Goal: Navigation & Orientation: Find specific page/section

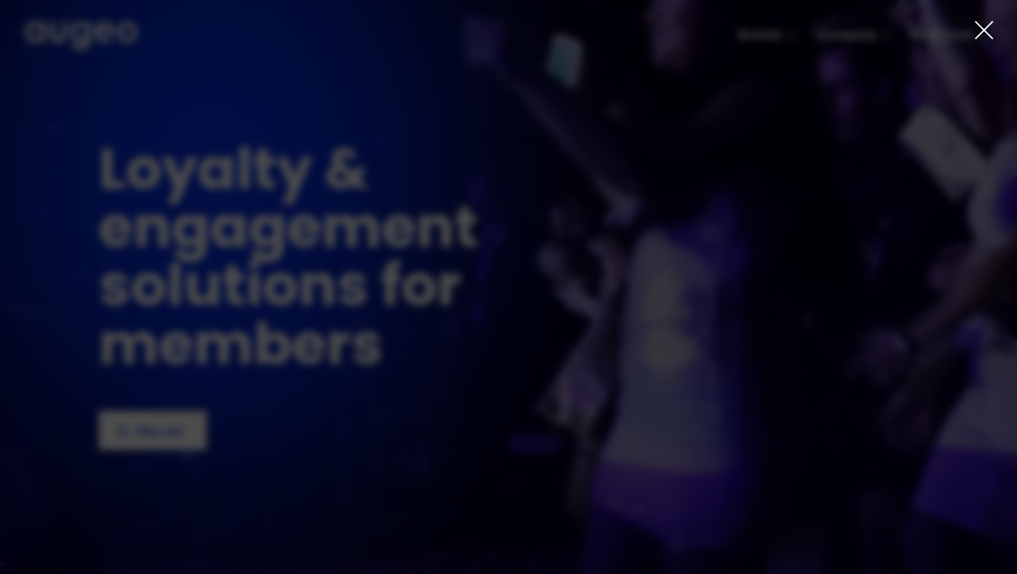
click at [977, 30] on icon at bounding box center [984, 30] width 21 height 21
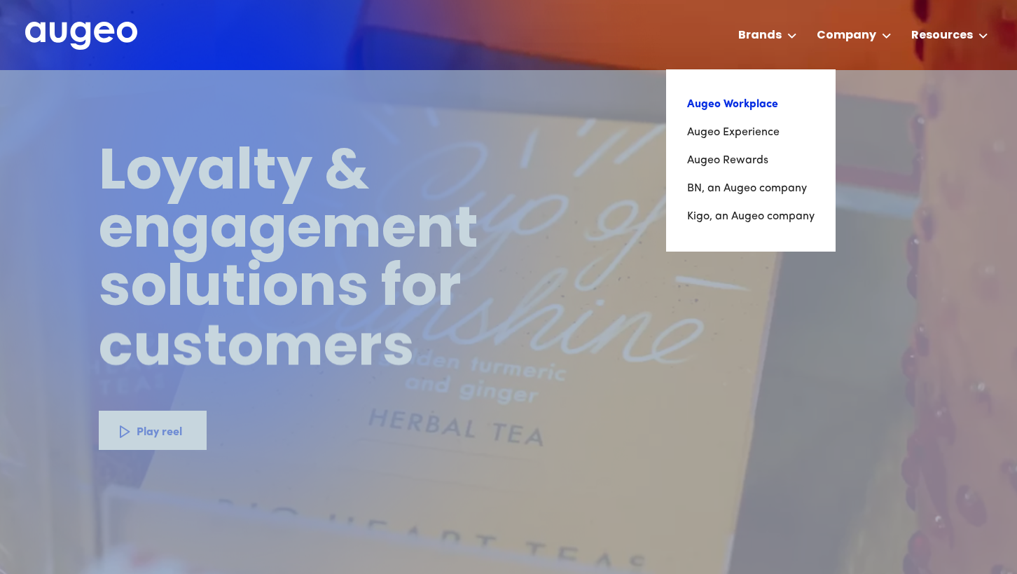
click at [763, 108] on link "Augeo Workplace" at bounding box center [750, 104] width 127 height 28
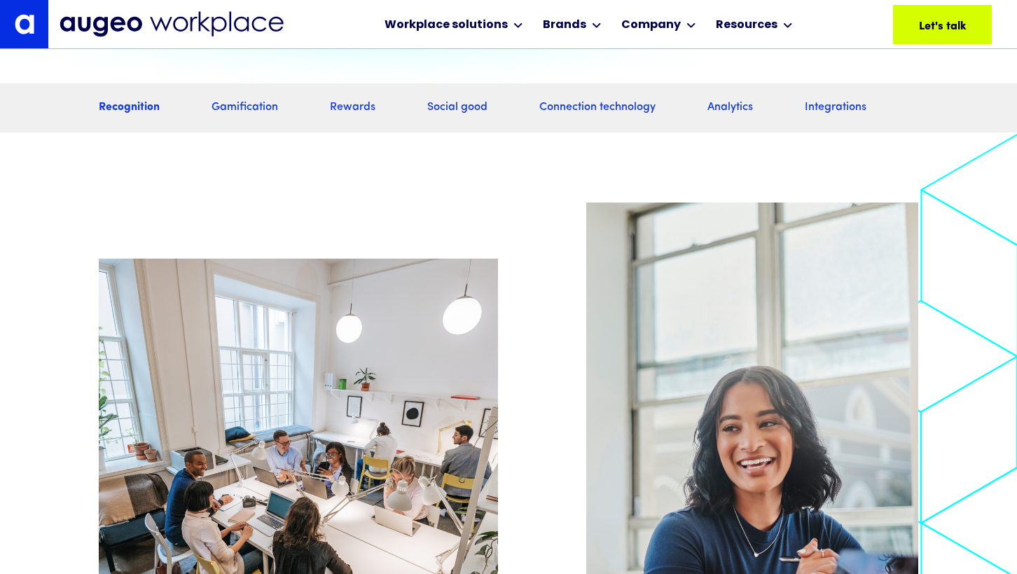
click at [353, 116] on link "Rewards" at bounding box center [353, 107] width 46 height 15
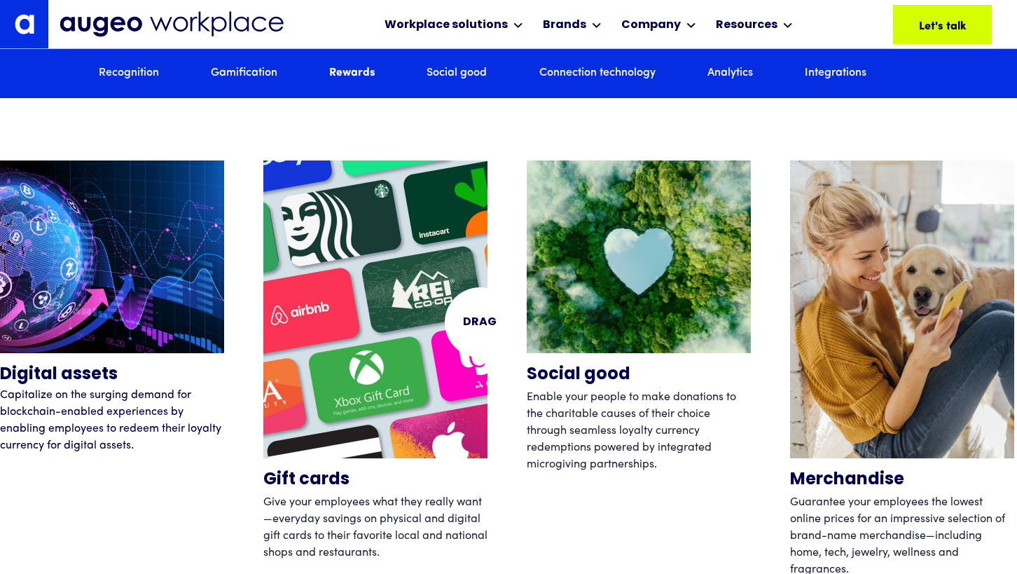
scroll to position [4306, 0]
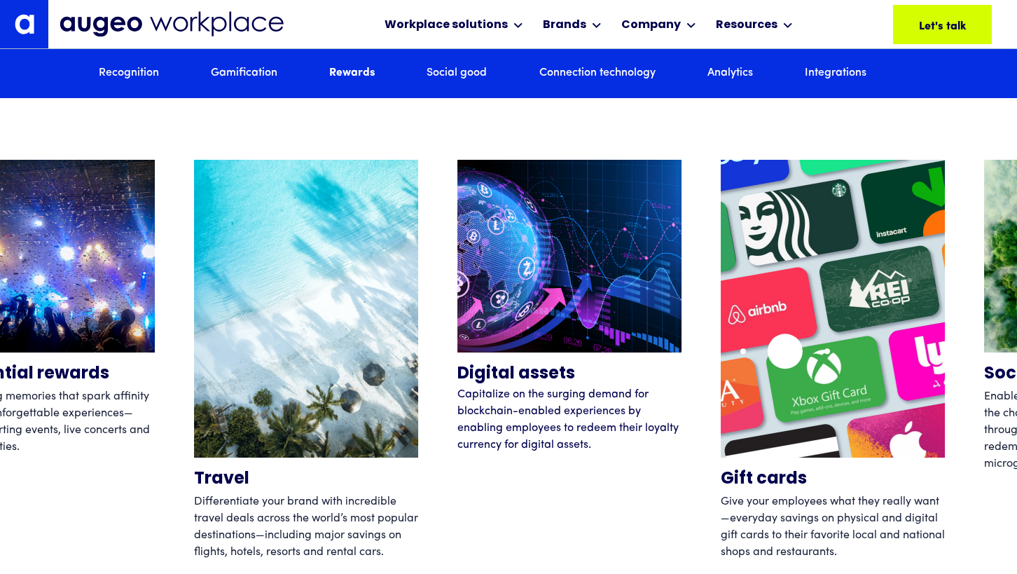
click at [876, 352] on img "2 / 12" at bounding box center [833, 309] width 224 height 298
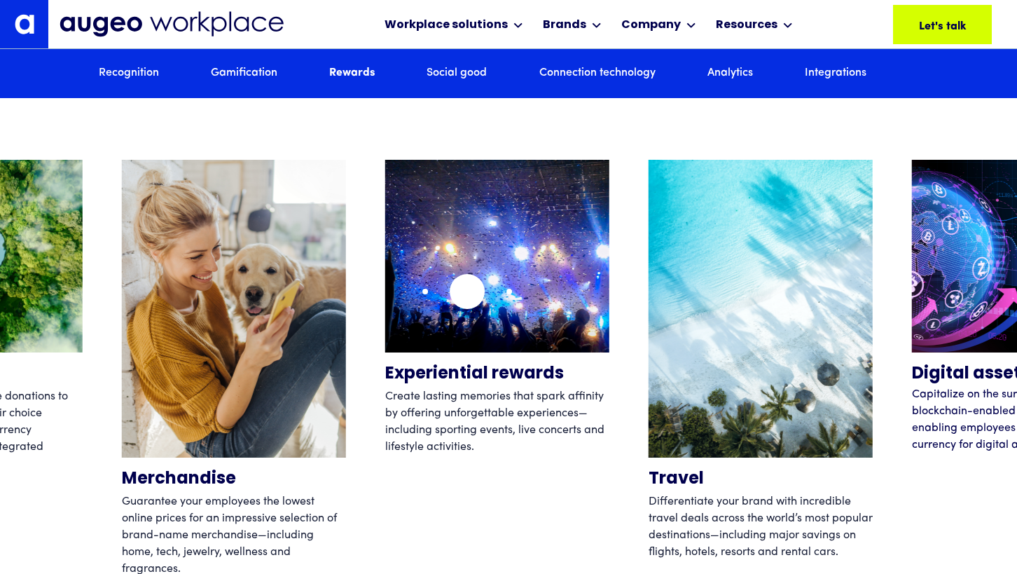
click at [609, 294] on img "11 / 12" at bounding box center [497, 256] width 224 height 193
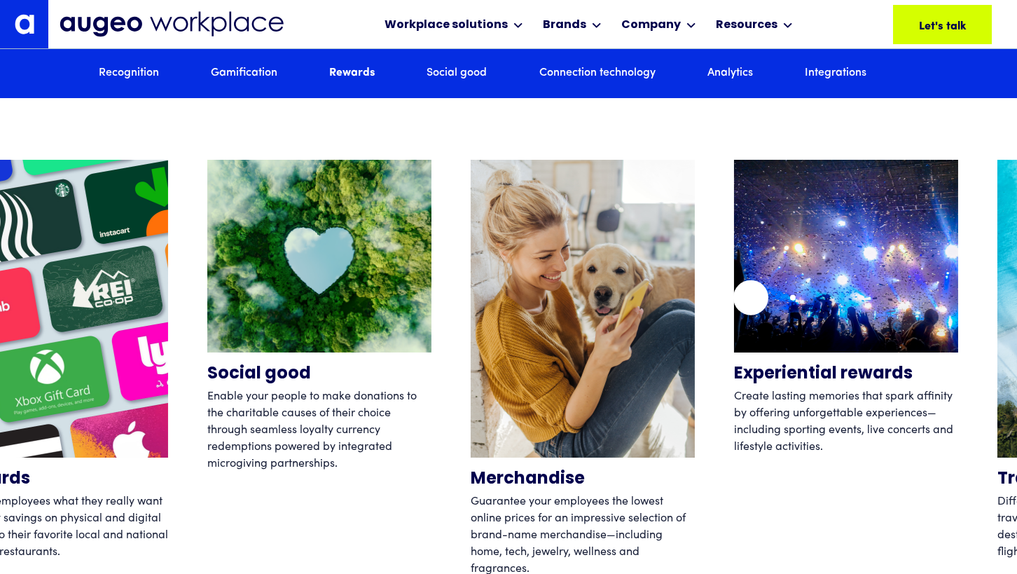
click at [734, 296] on img "11 / 12" at bounding box center [846, 256] width 224 height 193
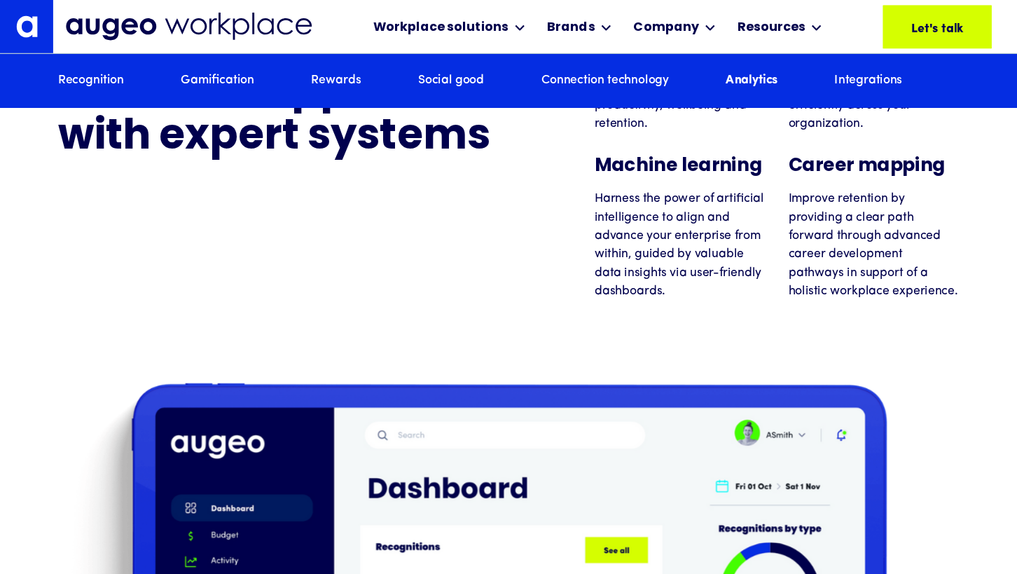
scroll to position [7550, 0]
